Goal: Task Accomplishment & Management: Complete application form

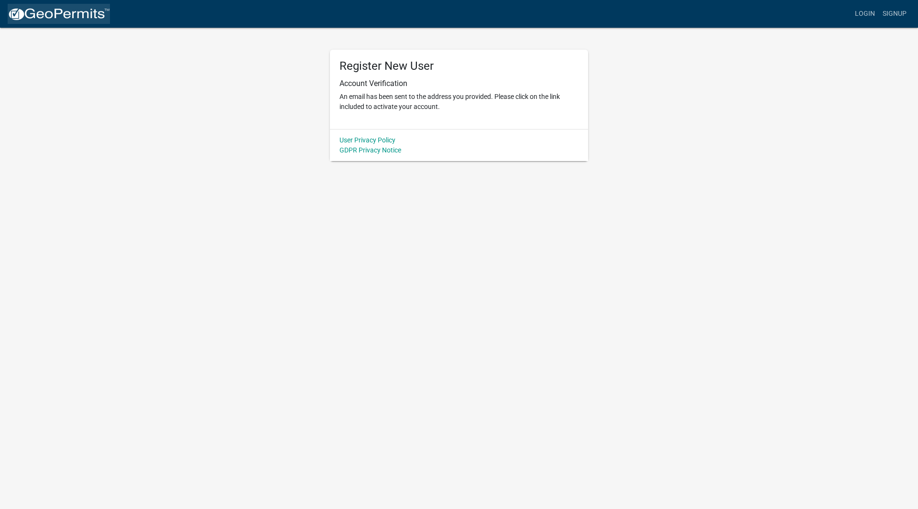
click at [87, 18] on img at bounding box center [59, 14] width 102 height 14
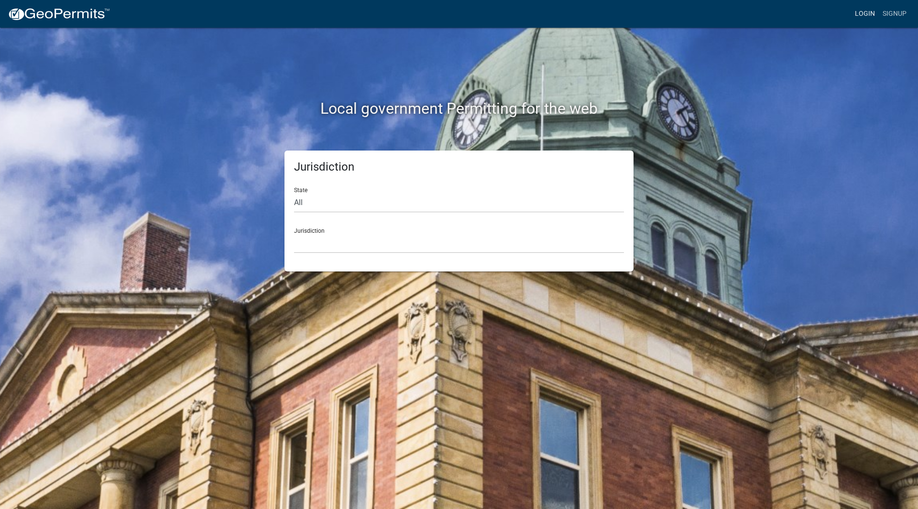
click at [862, 12] on link "Login" at bounding box center [865, 14] width 28 height 18
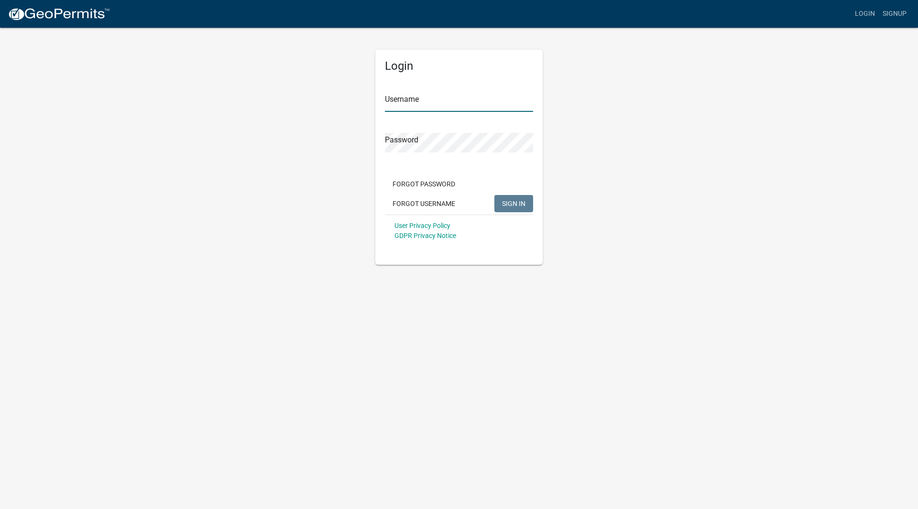
type input "cwoodlee"
click at [518, 201] on span "SIGN IN" at bounding box center [513, 203] width 23 height 8
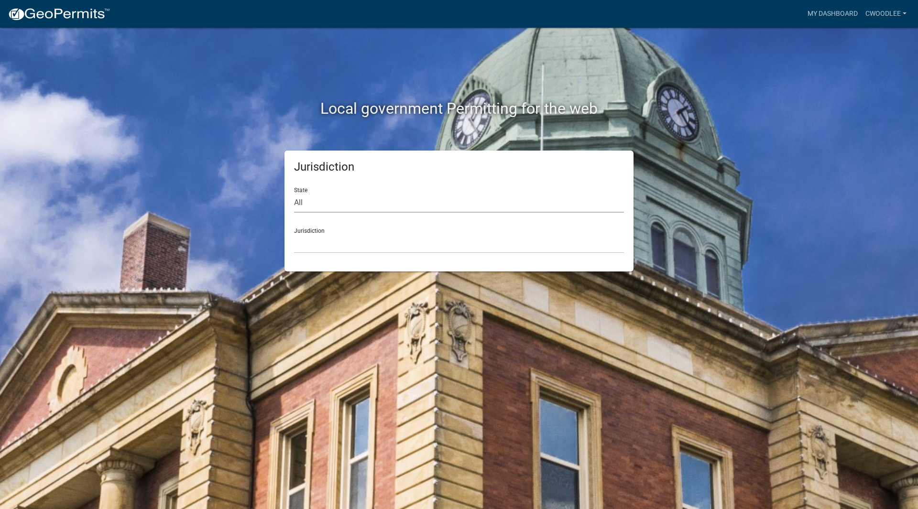
click at [305, 202] on select "All [US_STATE] [US_STATE] [US_STATE] [US_STATE] [US_STATE] [US_STATE] [US_STATE…" at bounding box center [459, 203] width 330 height 20
click at [294, 193] on select "All [US_STATE] [US_STATE] [US_STATE] [US_STATE] [US_STATE] [US_STATE] [US_STATE…" at bounding box center [459, 203] width 330 height 20
click at [311, 203] on select "All [US_STATE] [US_STATE] [US_STATE] [US_STATE] [US_STATE] [US_STATE] [US_STATE…" at bounding box center [459, 203] width 330 height 20
select select "[US_STATE]"
click at [294, 193] on select "All [US_STATE] [US_STATE] [US_STATE] [US_STATE] [US_STATE] [US_STATE] [US_STATE…" at bounding box center [459, 203] width 330 height 20
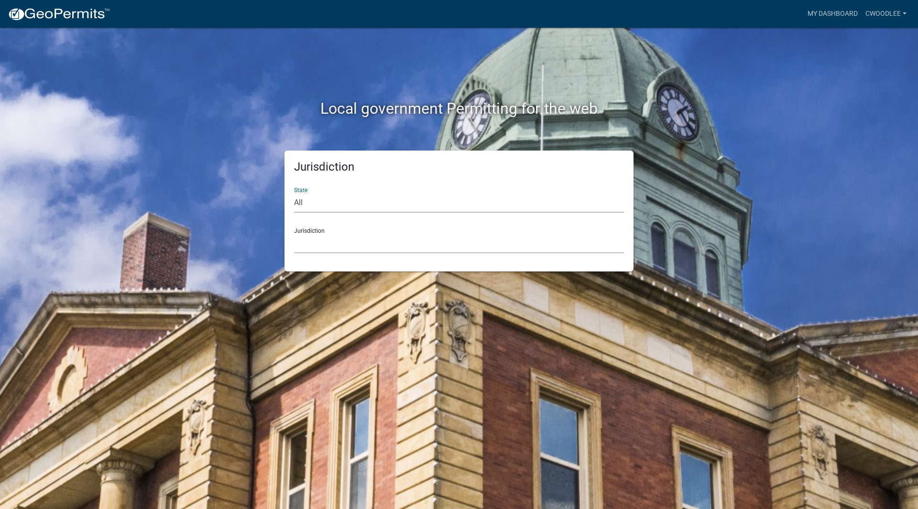
click at [326, 243] on select "City of [GEOGRAPHIC_DATA], [US_STATE] City of [GEOGRAPHIC_DATA], [US_STATE] Cit…" at bounding box center [459, 244] width 330 height 20
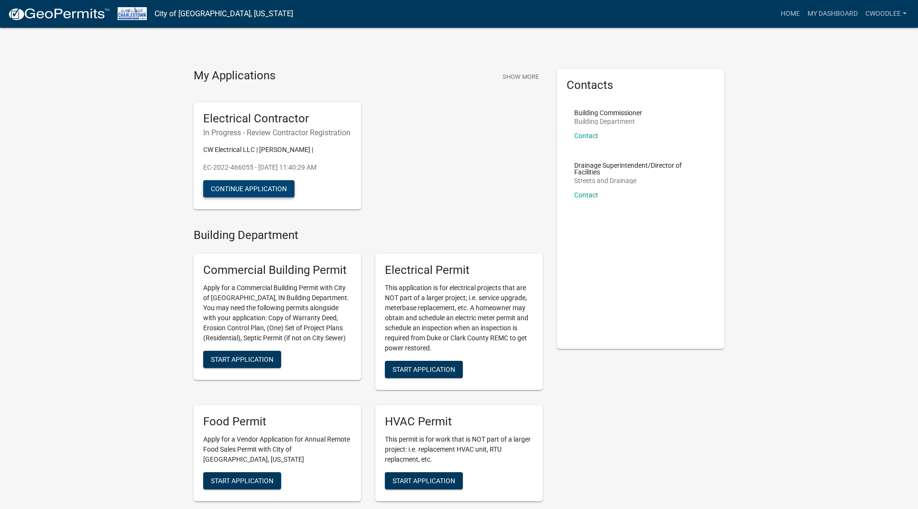
click at [273, 198] on button "Continue Application" at bounding box center [248, 188] width 91 height 17
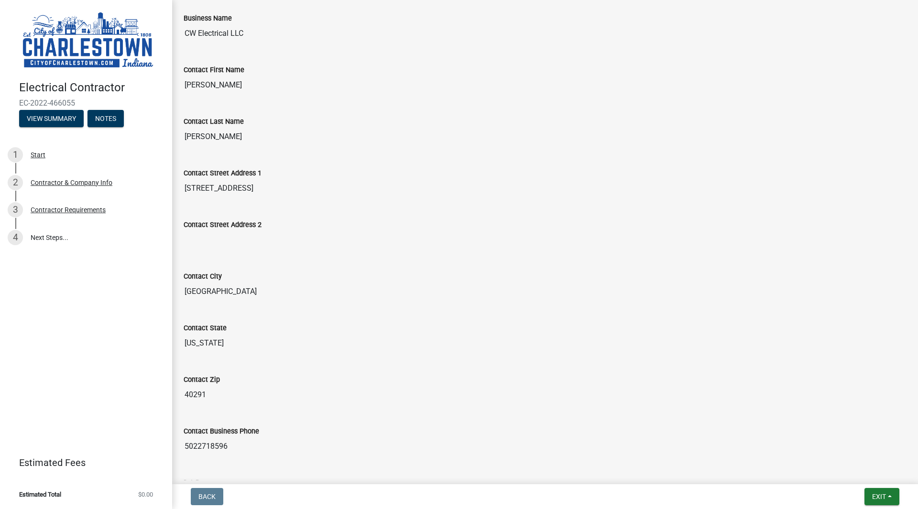
scroll to position [354, 0]
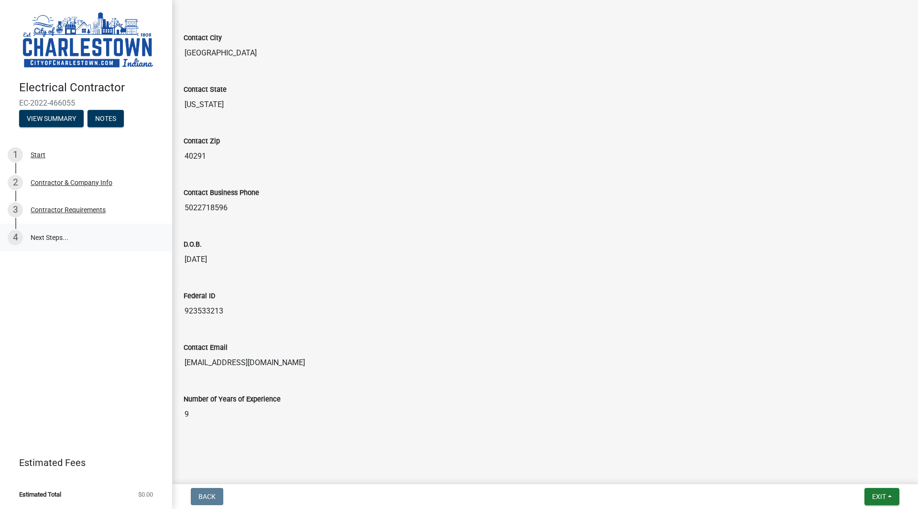
click at [61, 234] on link "4 Next Steps..." at bounding box center [86, 238] width 172 height 28
click at [100, 119] on button "Notes" at bounding box center [106, 118] width 36 height 17
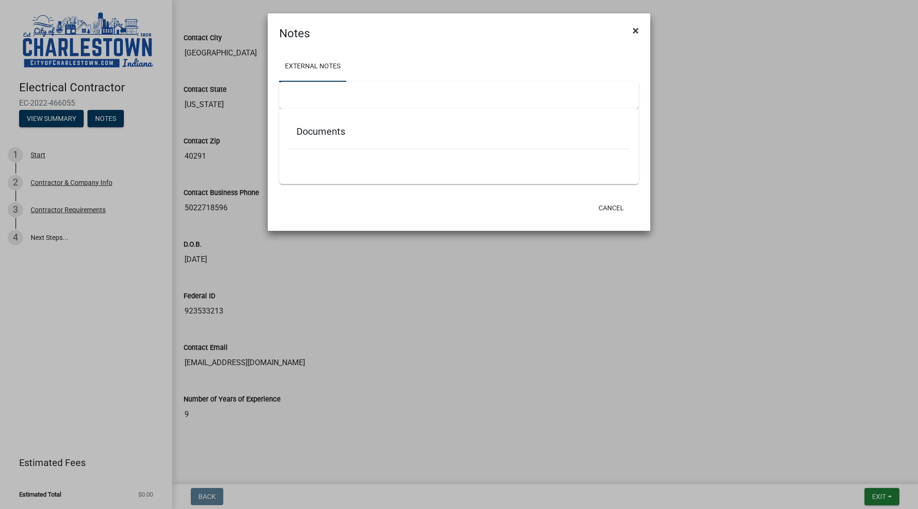
click at [635, 27] on span "×" at bounding box center [636, 30] width 6 height 13
